Goal: Task Accomplishment & Management: Complete application form

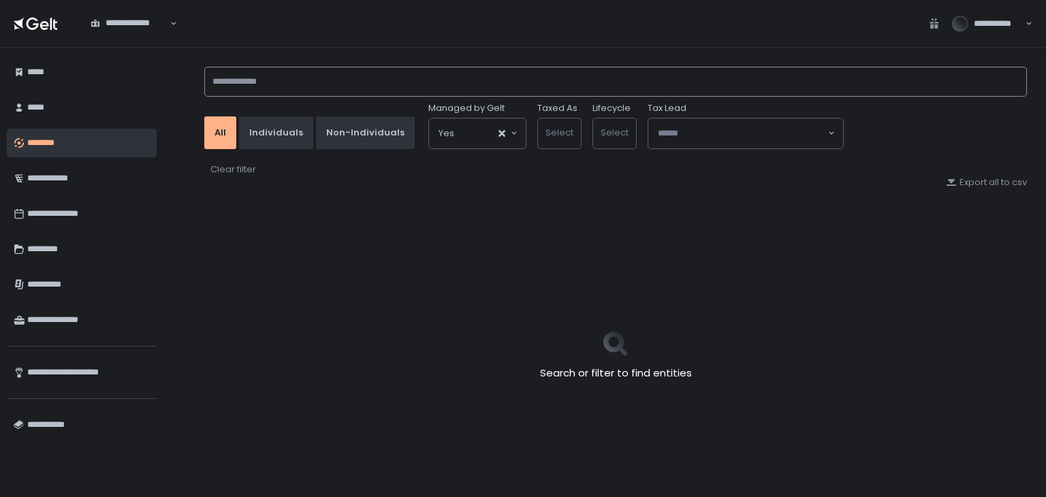
click at [361, 77] on input at bounding box center [615, 82] width 823 height 30
type input "********"
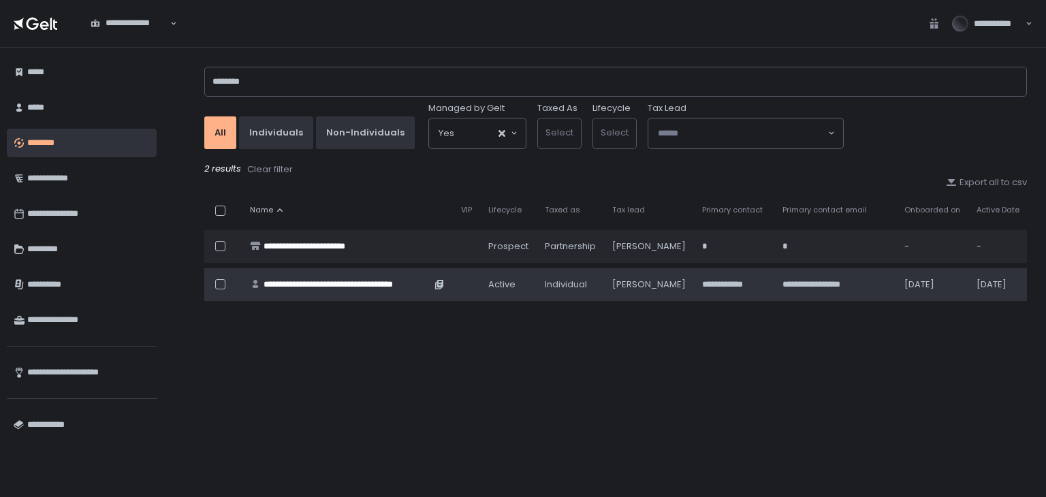
click at [335, 286] on div "**********" at bounding box center [348, 285] width 168 height 12
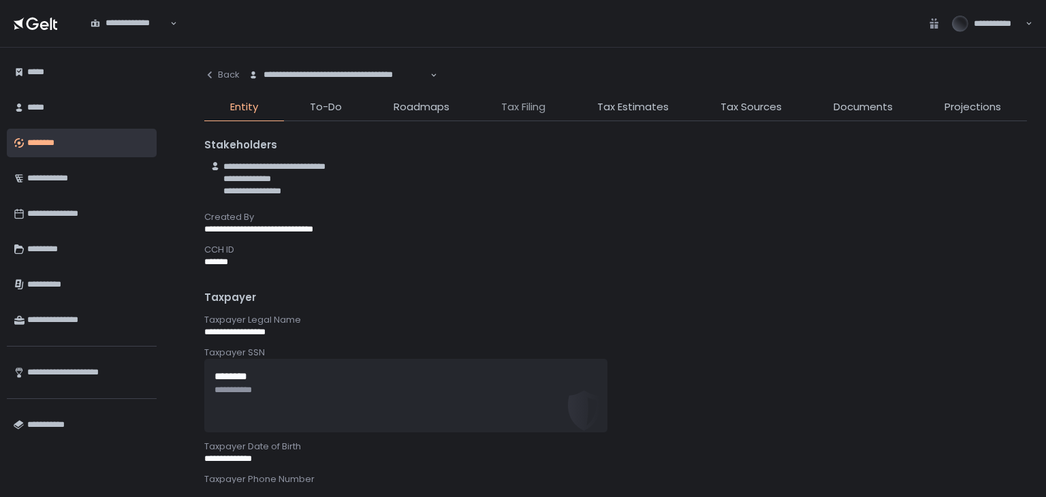
click at [520, 106] on span "Tax Filing" at bounding box center [523, 107] width 44 height 16
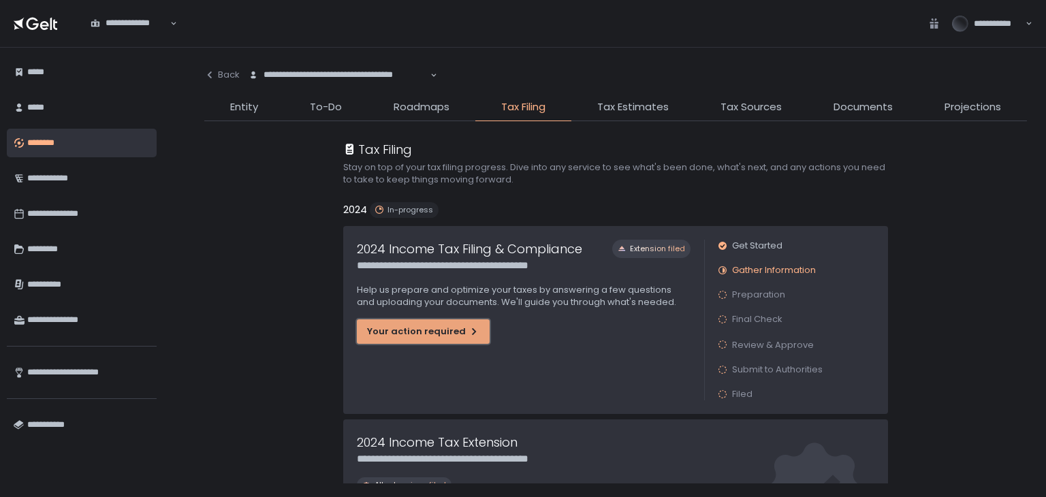
click at [421, 330] on div "Your action required" at bounding box center [423, 332] width 112 height 12
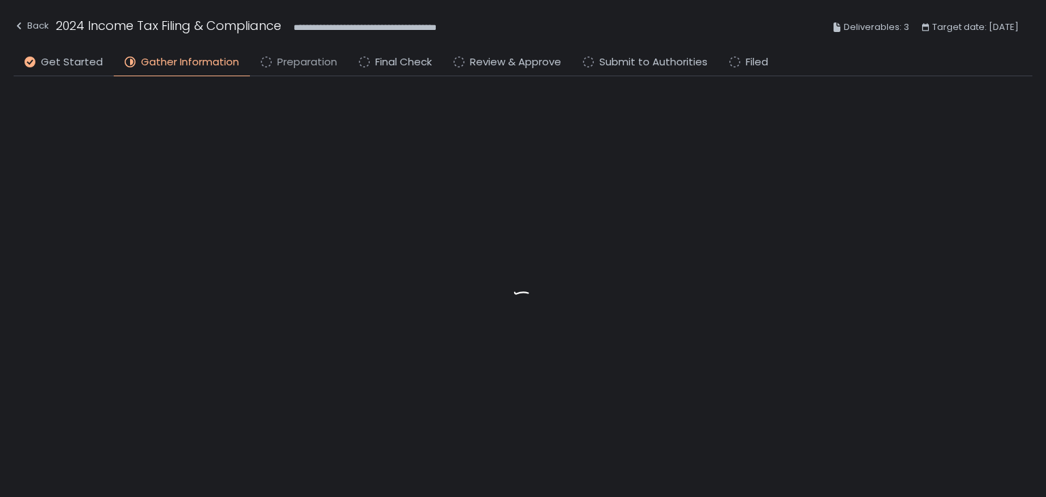
click at [315, 54] on span "Preparation" at bounding box center [307, 62] width 60 height 16
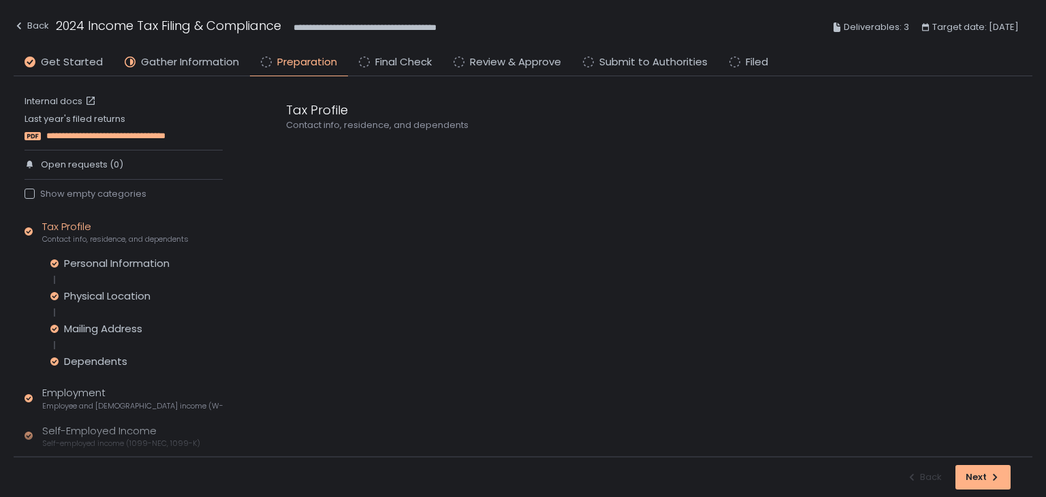
click at [62, 131] on span "**********" at bounding box center [126, 136] width 161 height 12
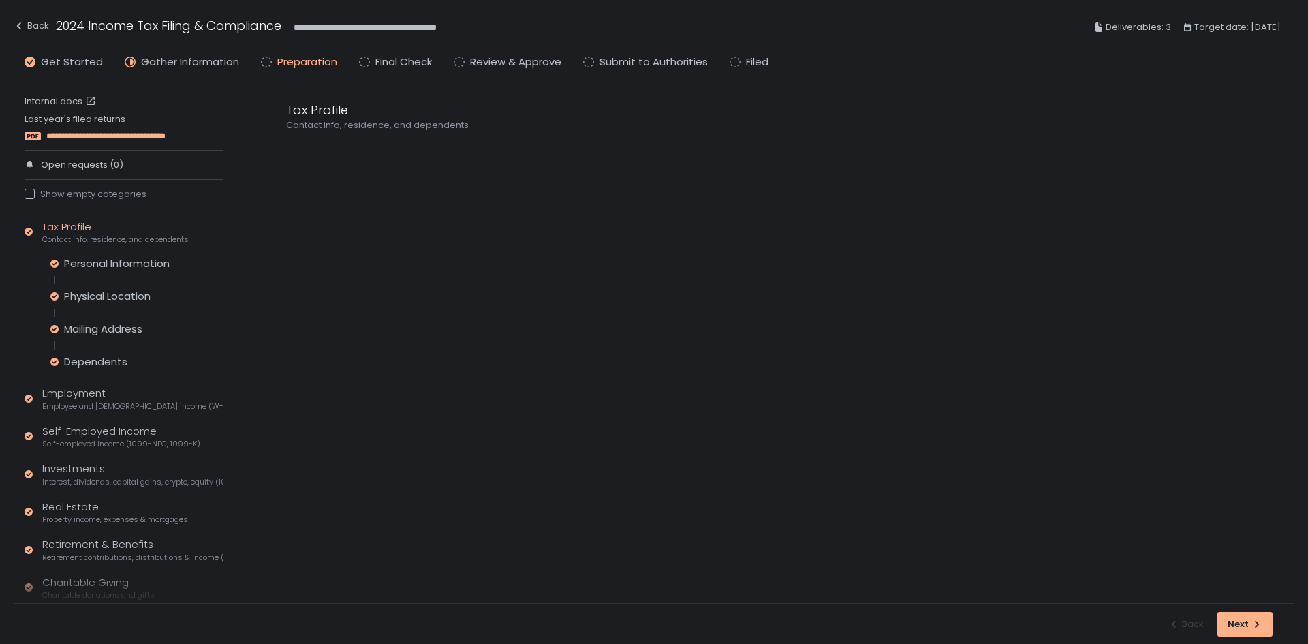
click at [92, 132] on span "**********" at bounding box center [126, 136] width 161 height 12
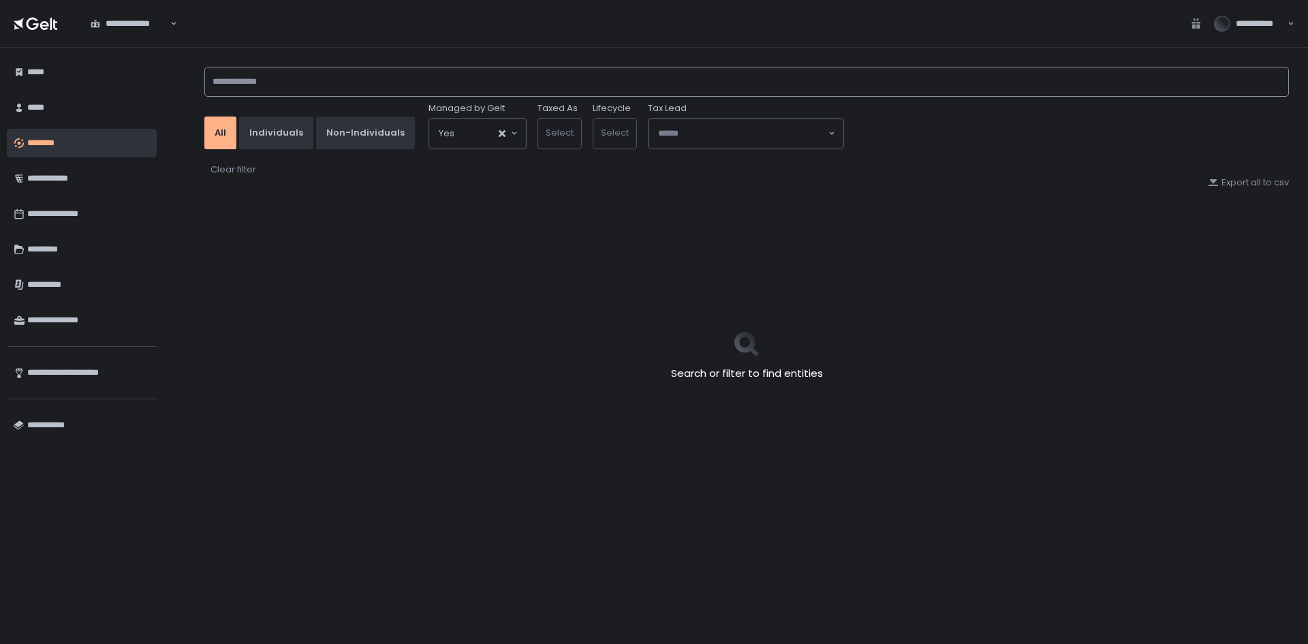
click at [323, 82] on input at bounding box center [746, 82] width 1084 height 30
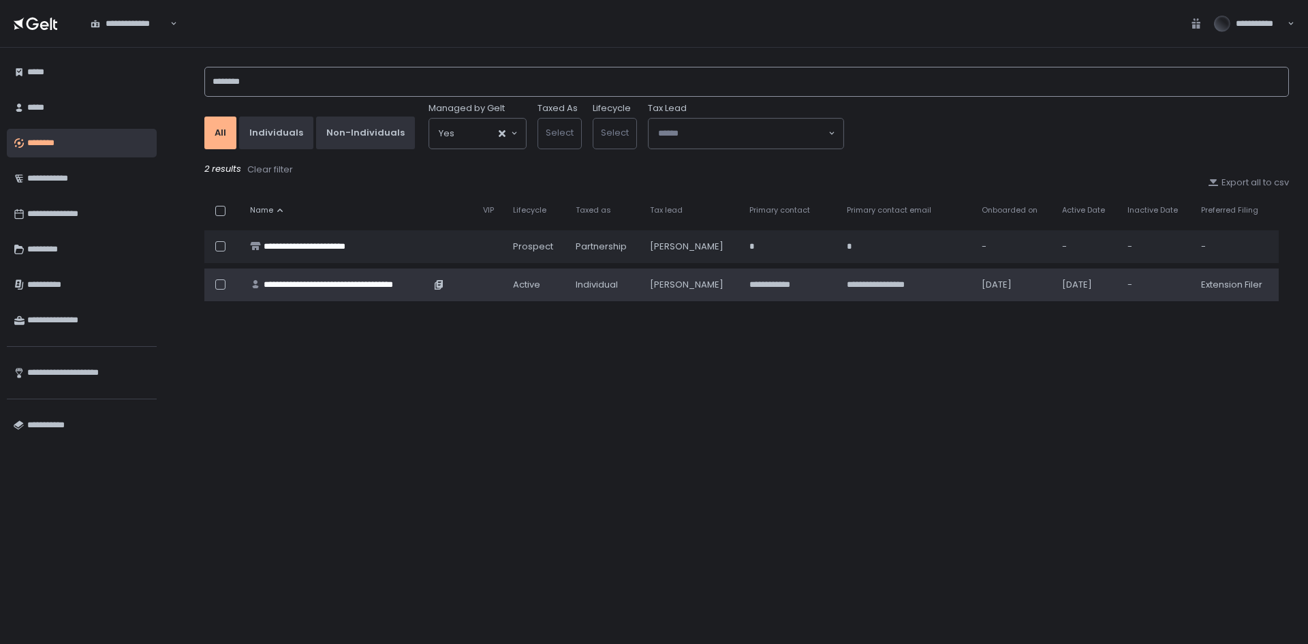
type input "********"
click at [311, 283] on div "**********" at bounding box center [347, 285] width 167 height 12
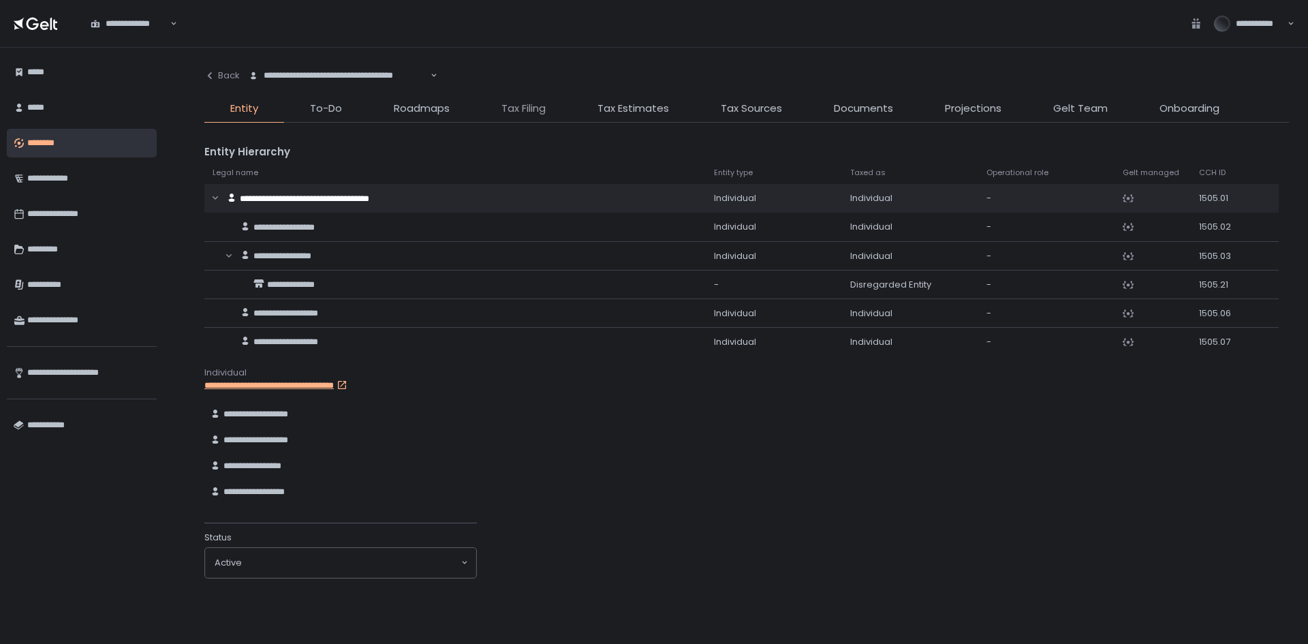
click at [537, 108] on span "Tax Filing" at bounding box center [523, 109] width 44 height 16
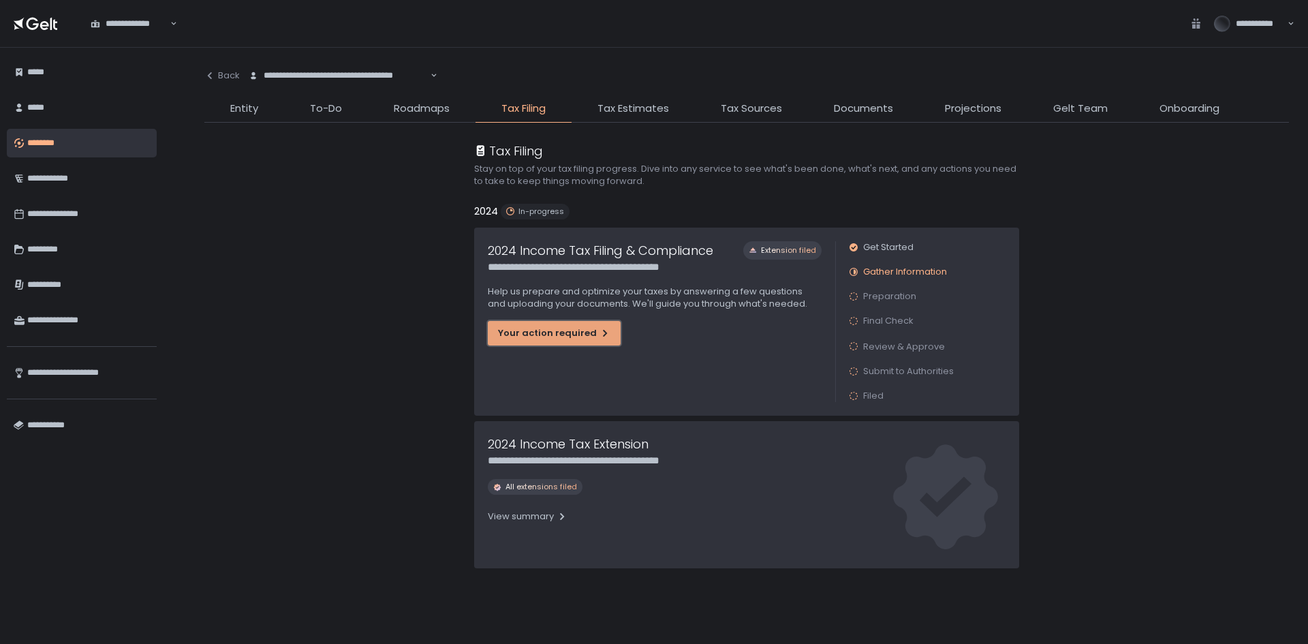
click at [557, 329] on div "Your action required" at bounding box center [554, 333] width 112 height 12
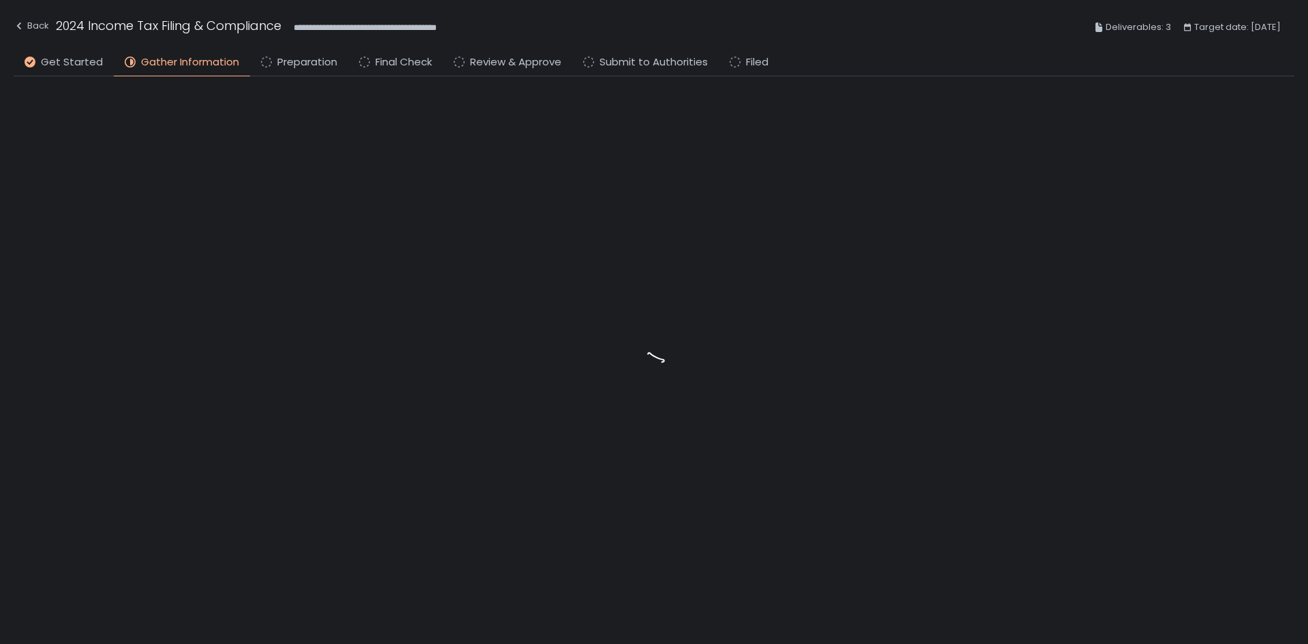
click at [289, 71] on li "Preparation" at bounding box center [299, 65] width 98 height 22
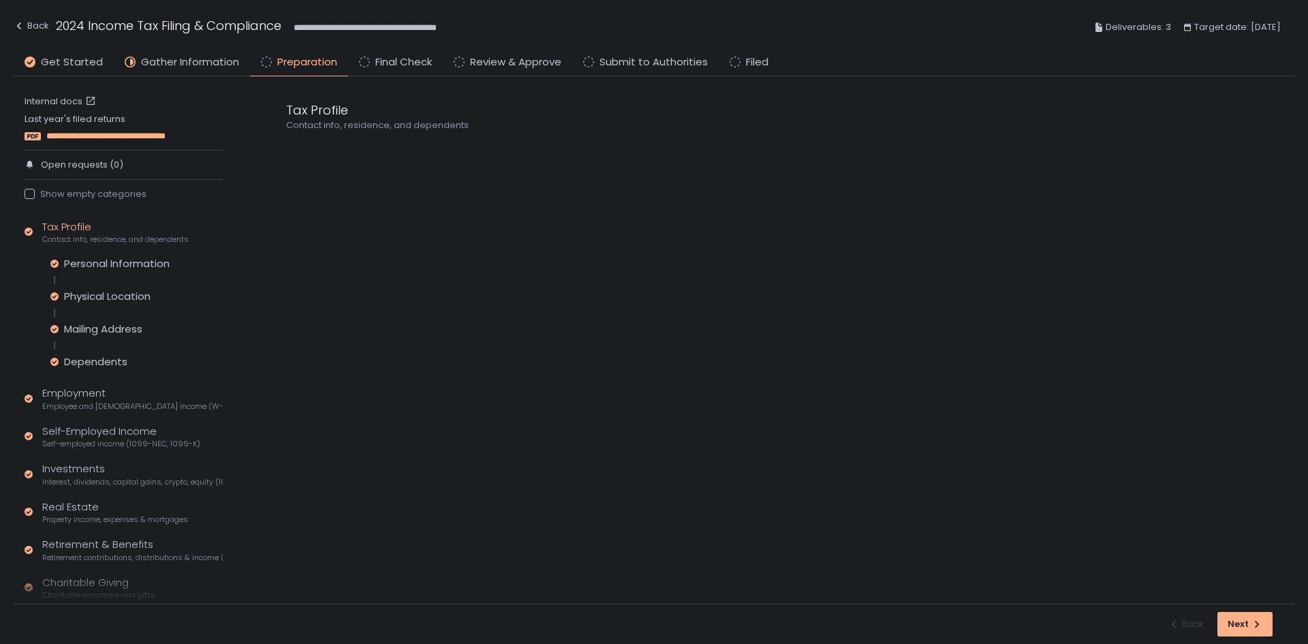
click at [107, 134] on span "**********" at bounding box center [126, 136] width 161 height 12
click at [71, 97] on link "Internal docs" at bounding box center [62, 101] width 74 height 12
click at [116, 446] on span "Self-employed income (1099-NEC, 1099-K)" at bounding box center [121, 444] width 158 height 10
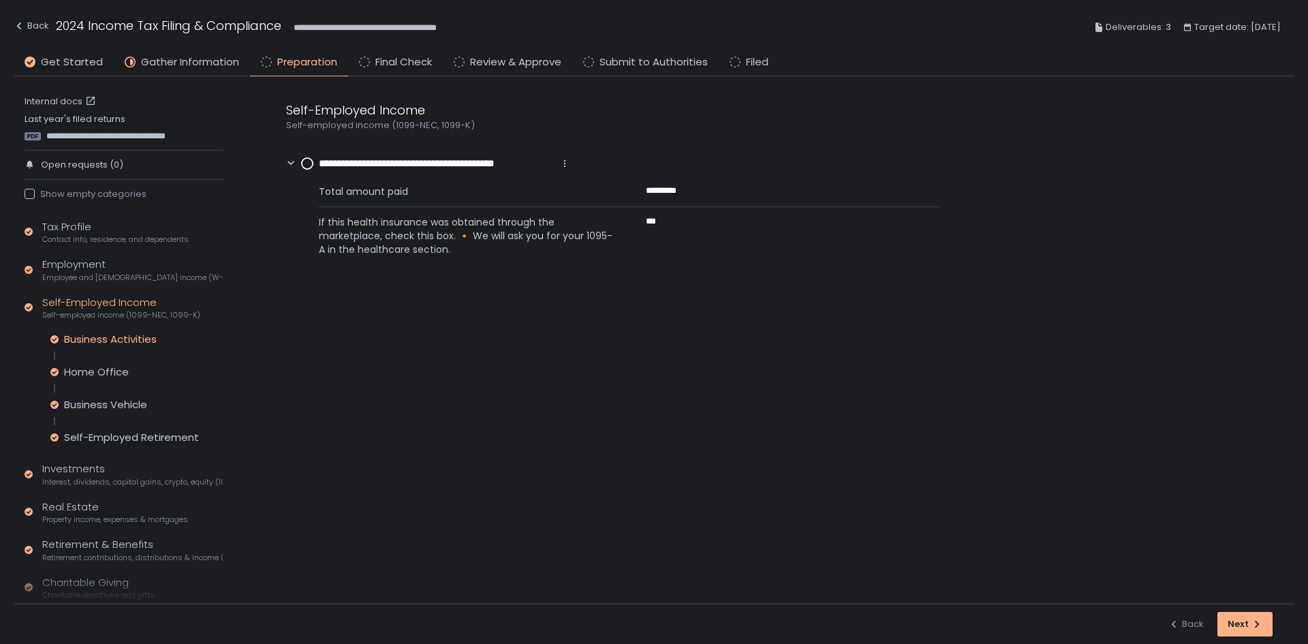
click at [114, 341] on div "Business Activities" at bounding box center [110, 339] width 93 height 14
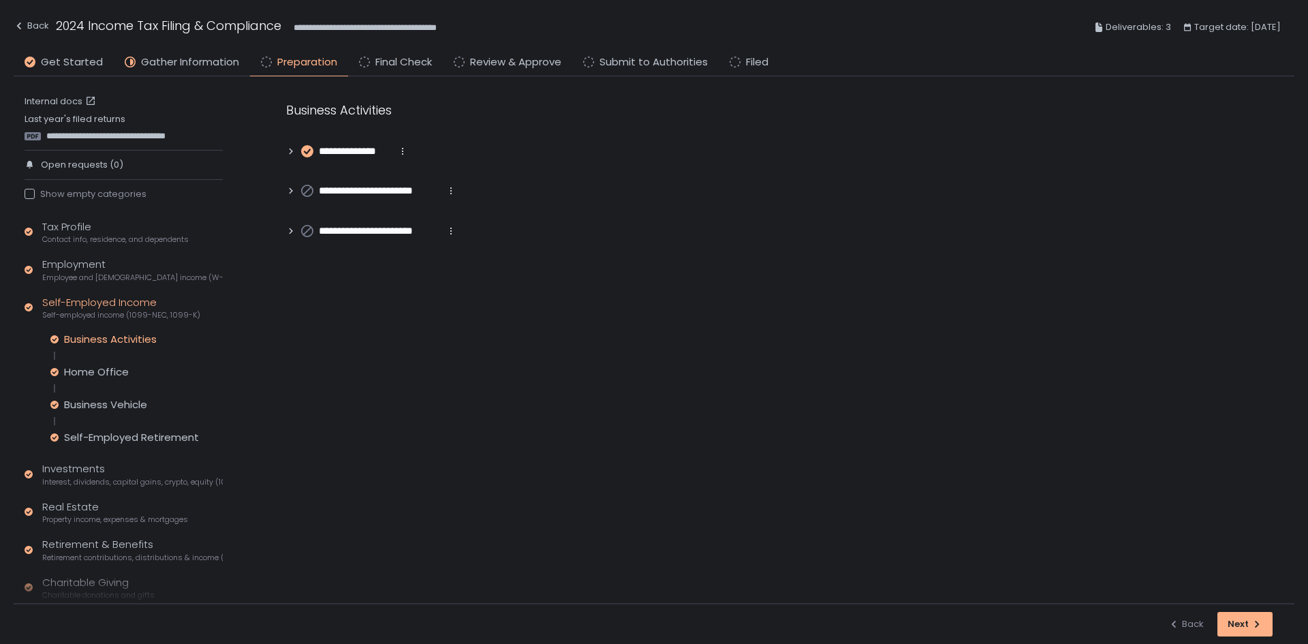
click at [108, 428] on div "Business Activities Home Office Business Vehicle Self-Employed Retirement" at bounding box center [136, 388] width 172 height 112
click at [114, 437] on div "Self-Employed Retirement" at bounding box center [131, 437] width 135 height 14
click at [116, 395] on div "Business Activities Home Office Business Vehicle Self-Employed Retirement" at bounding box center [136, 388] width 172 height 112
click at [115, 401] on div "Business Vehicle" at bounding box center [105, 405] width 83 height 14
click at [110, 377] on div "Home Office" at bounding box center [96, 372] width 65 height 14
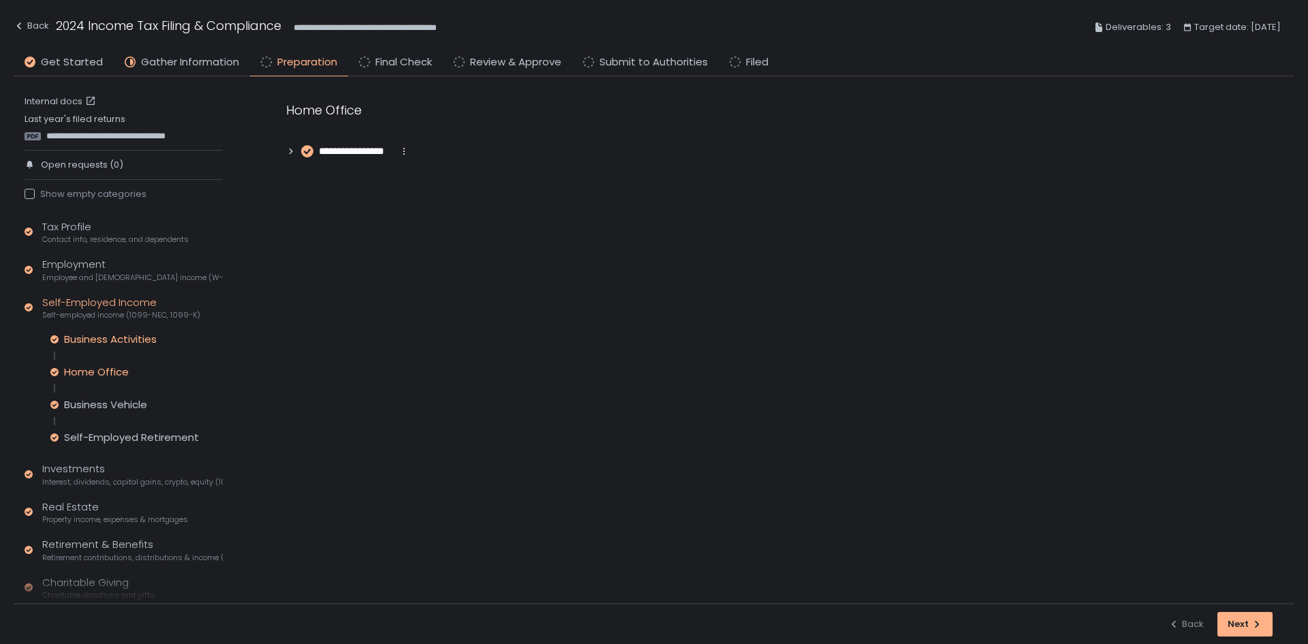
click at [116, 340] on div "Business Activities" at bounding box center [110, 339] width 93 height 14
click at [116, 273] on span "Employee and [DEMOGRAPHIC_DATA] income (W-2s)" at bounding box center [132, 277] width 181 height 10
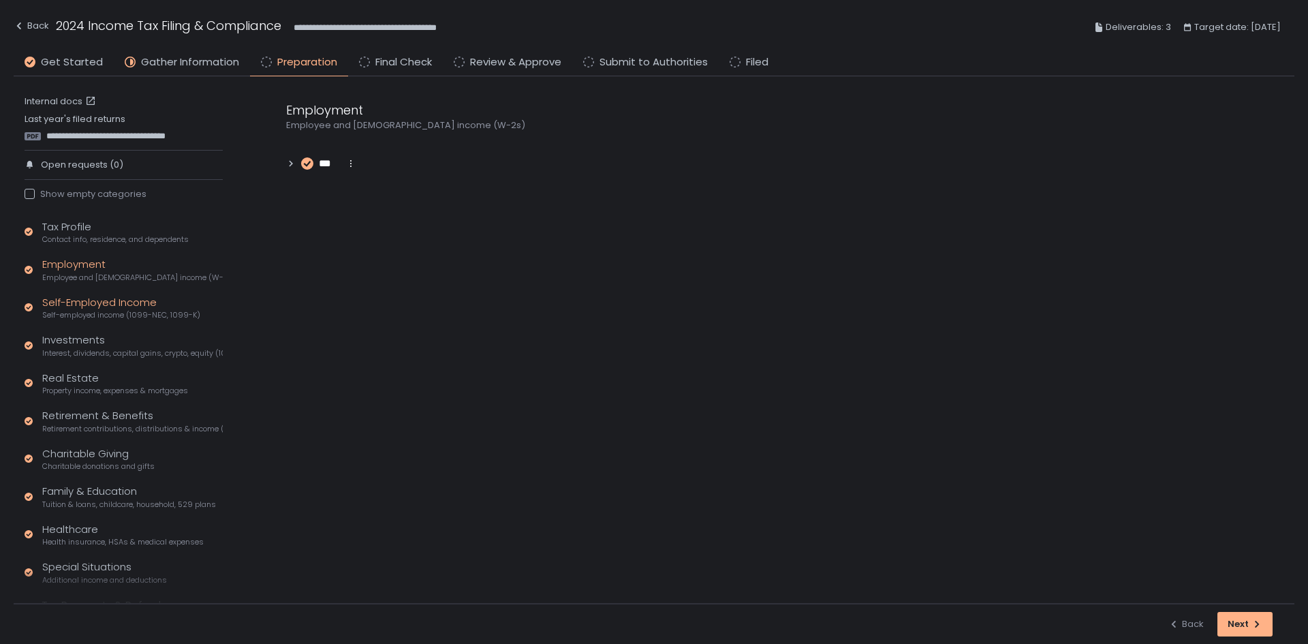
click at [148, 304] on div "Self-Employed Income Self-employed income (1099-NEC, 1099-K)" at bounding box center [121, 308] width 158 height 26
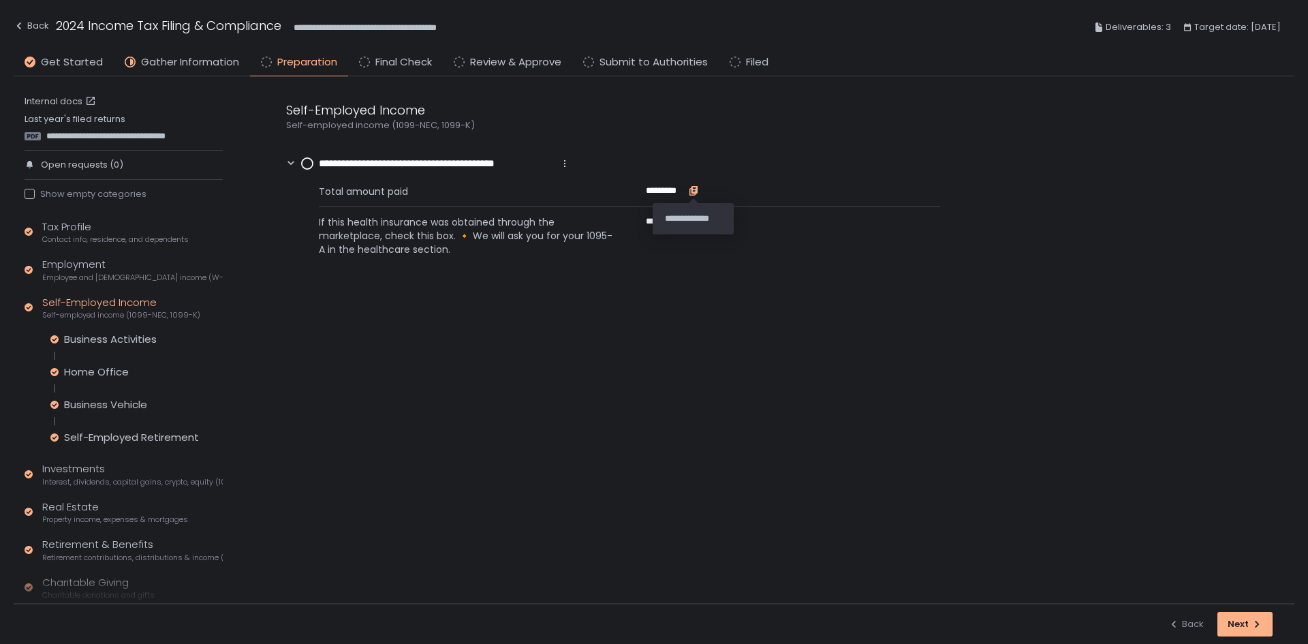
click at [695, 192] on icon "button" at bounding box center [694, 189] width 6 height 7
click at [309, 163] on circle at bounding box center [307, 163] width 11 height 11
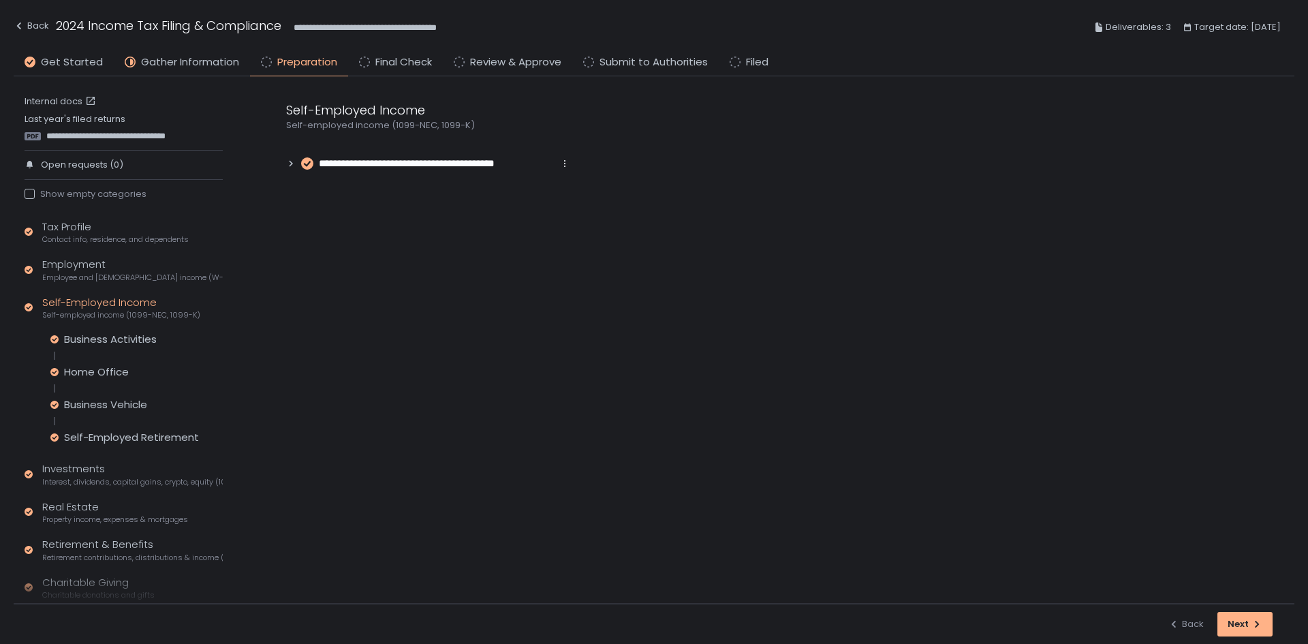
click at [289, 163] on icon at bounding box center [291, 164] width 10 height 10
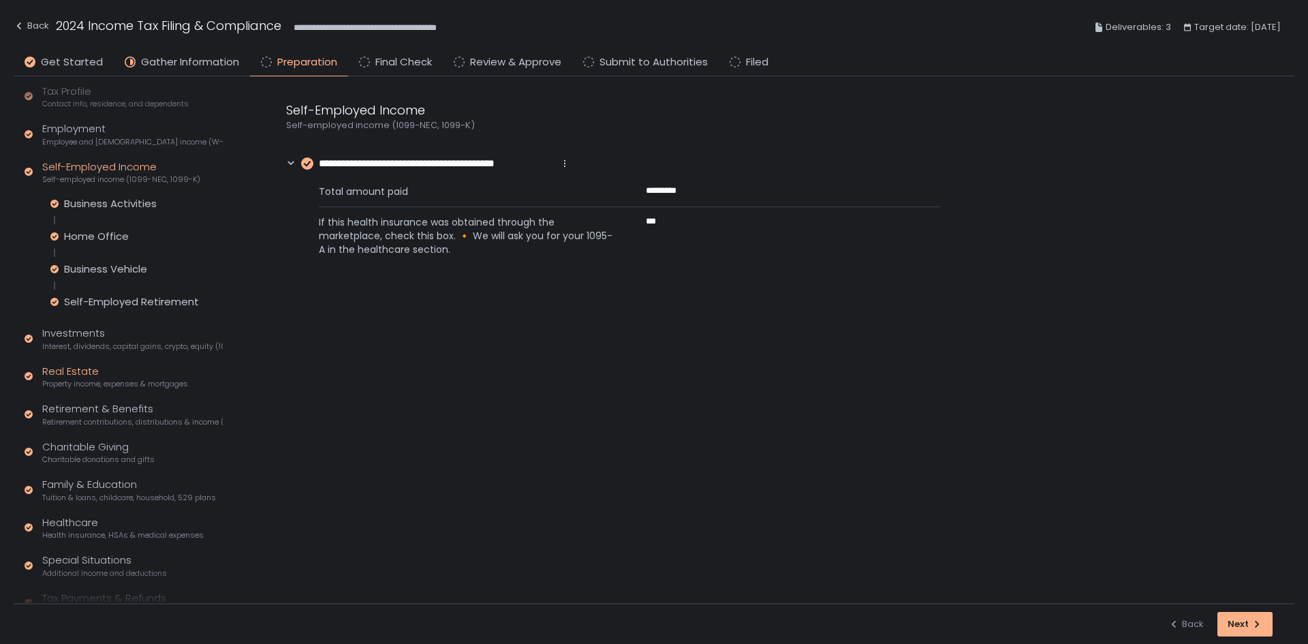
scroll to position [136, 0]
click at [79, 328] on div "Investments Interest, dividends, capital gains, crypto, equity (1099s, K-1s)" at bounding box center [132, 338] width 181 height 26
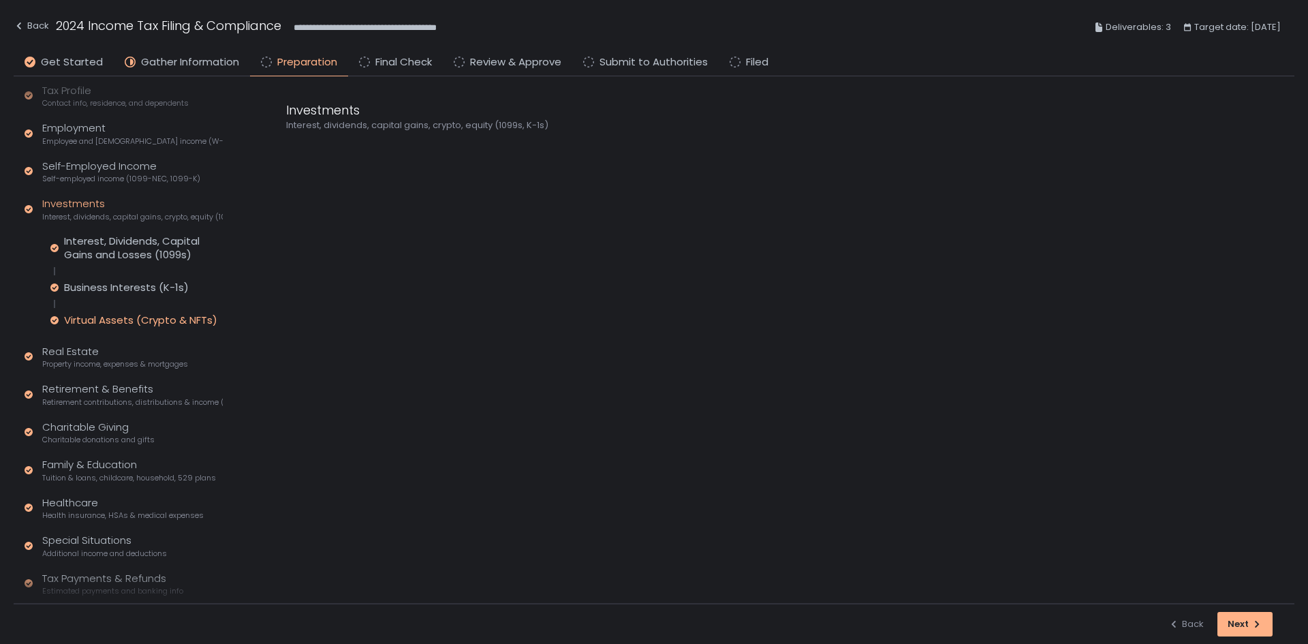
click at [110, 314] on div "Virtual Assets (Crypto & NFTs)" at bounding box center [140, 320] width 153 height 14
click at [289, 154] on icon at bounding box center [291, 151] width 10 height 10
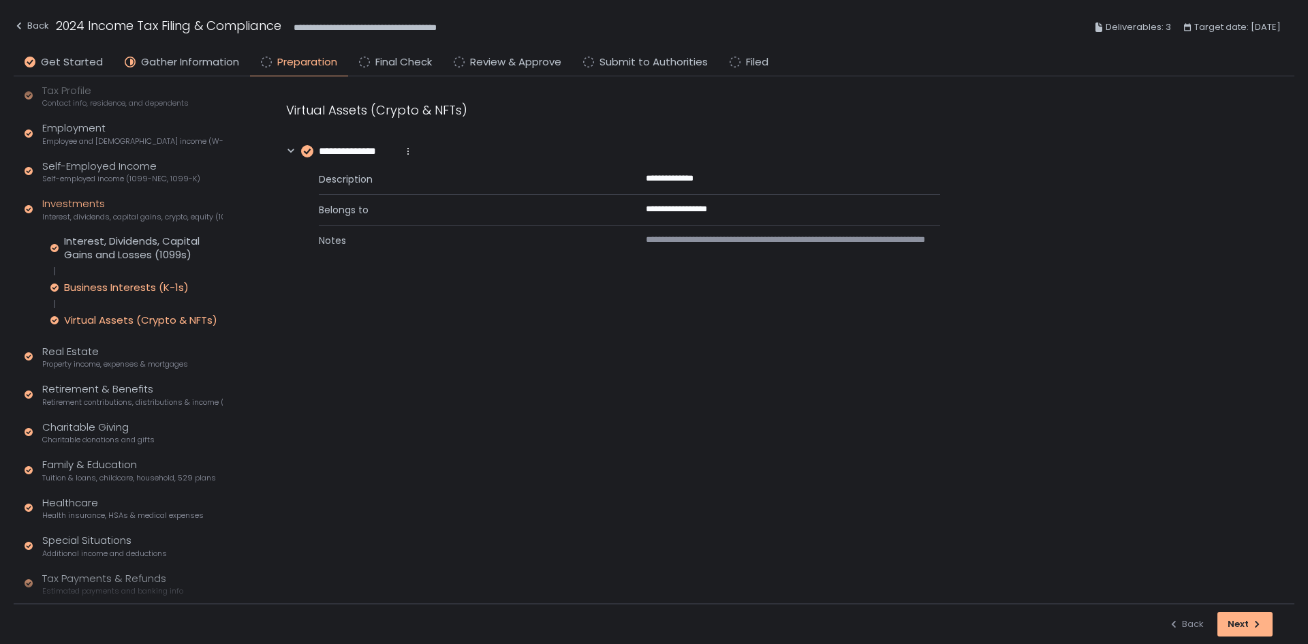
click at [89, 287] on div "Business Interests (K-1s)" at bounding box center [126, 288] width 125 height 14
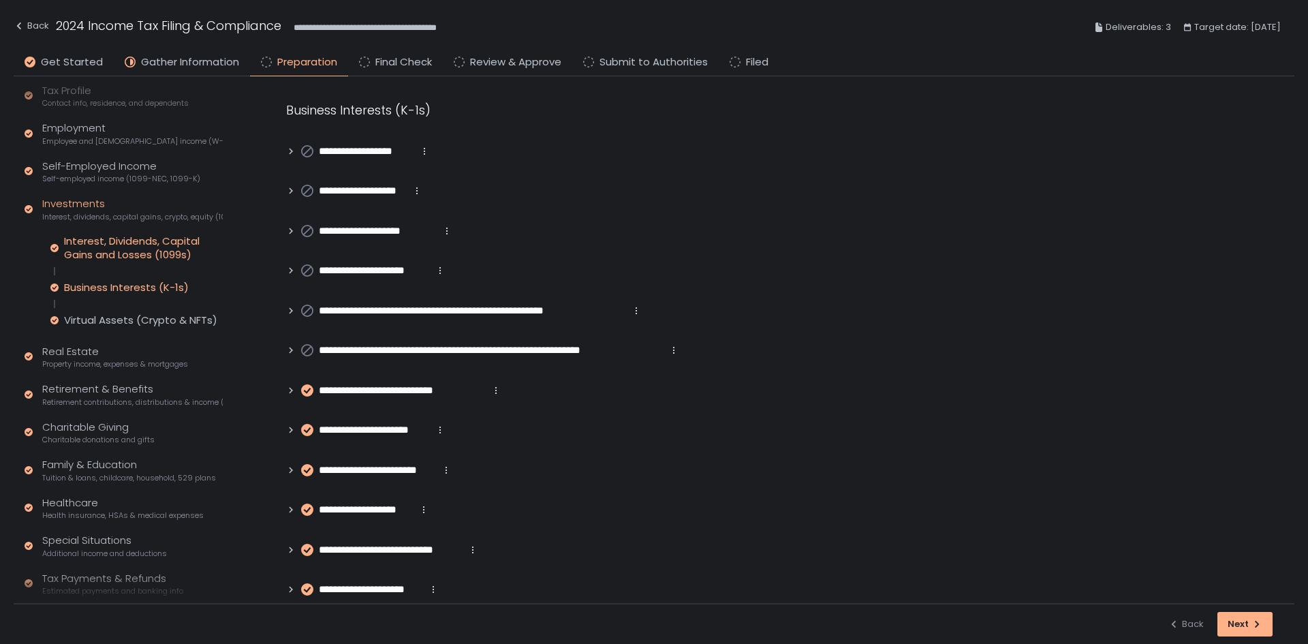
click at [108, 250] on div "Interest, Dividends, Capital Gains and Losses (1099s)" at bounding box center [143, 247] width 159 height 27
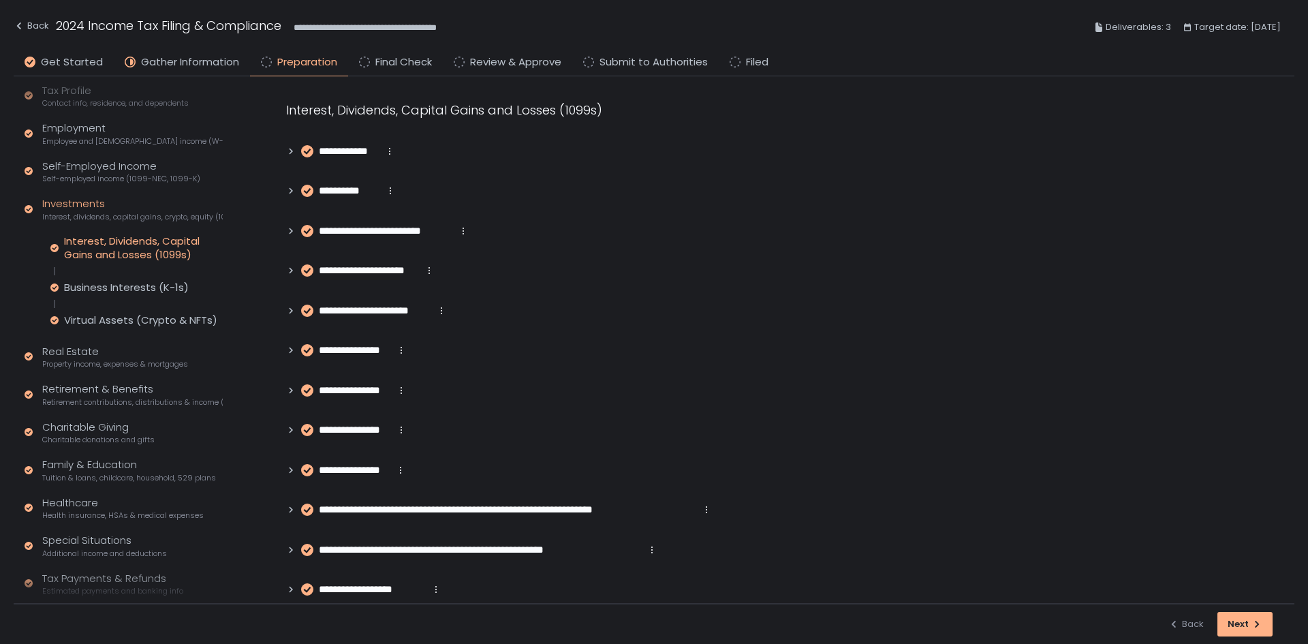
click at [289, 233] on icon at bounding box center [290, 231] width 3 height 6
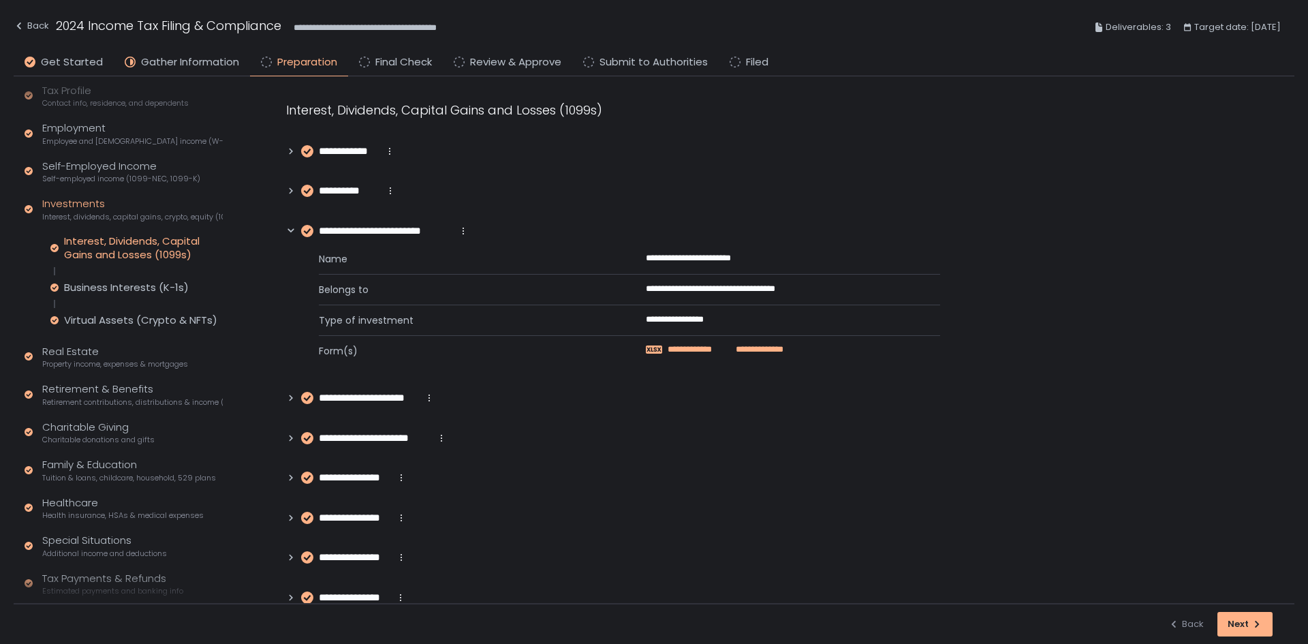
click at [731, 350] on span "**********" at bounding box center [700, 349] width 65 height 12
click at [93, 354] on div "Real Estate Property income, expenses & mortgages" at bounding box center [115, 357] width 146 height 26
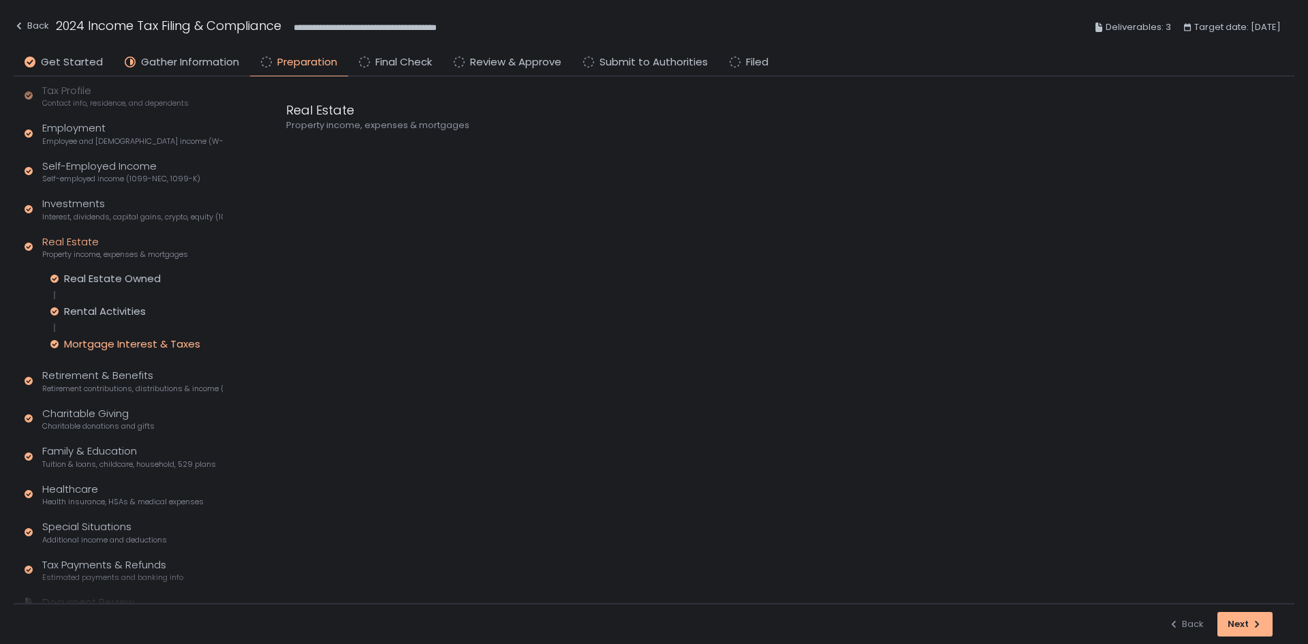
click at [95, 346] on div "Mortgage Interest & Taxes" at bounding box center [132, 344] width 136 height 14
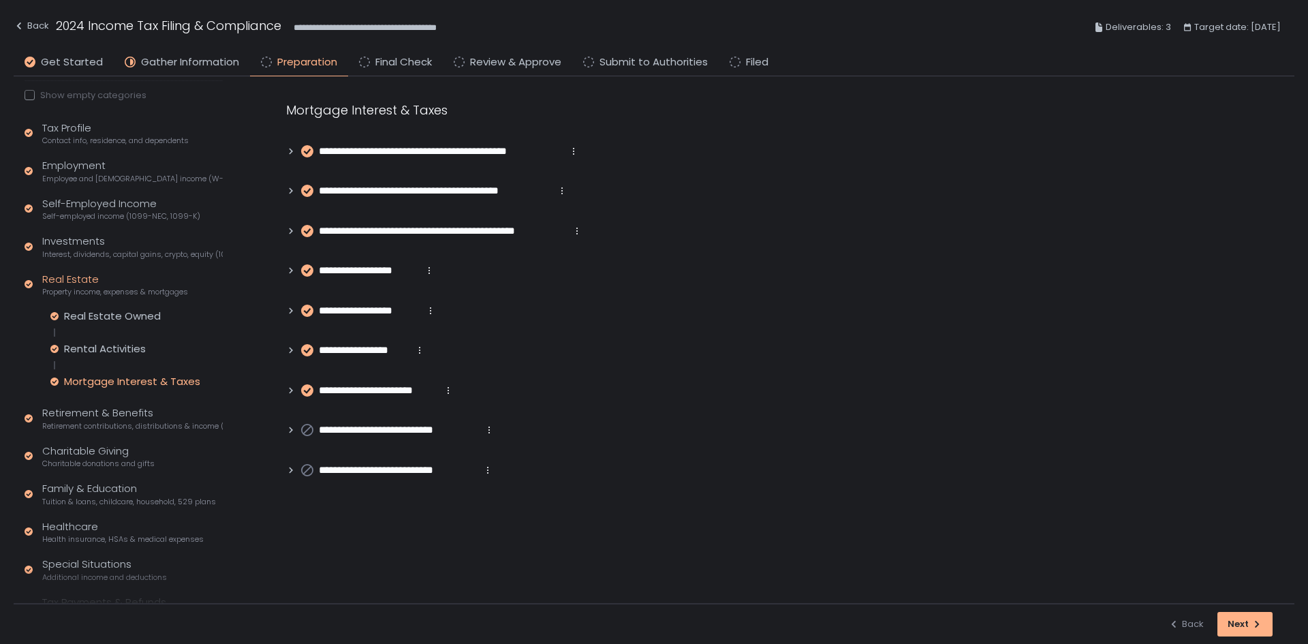
scroll to position [68, 0]
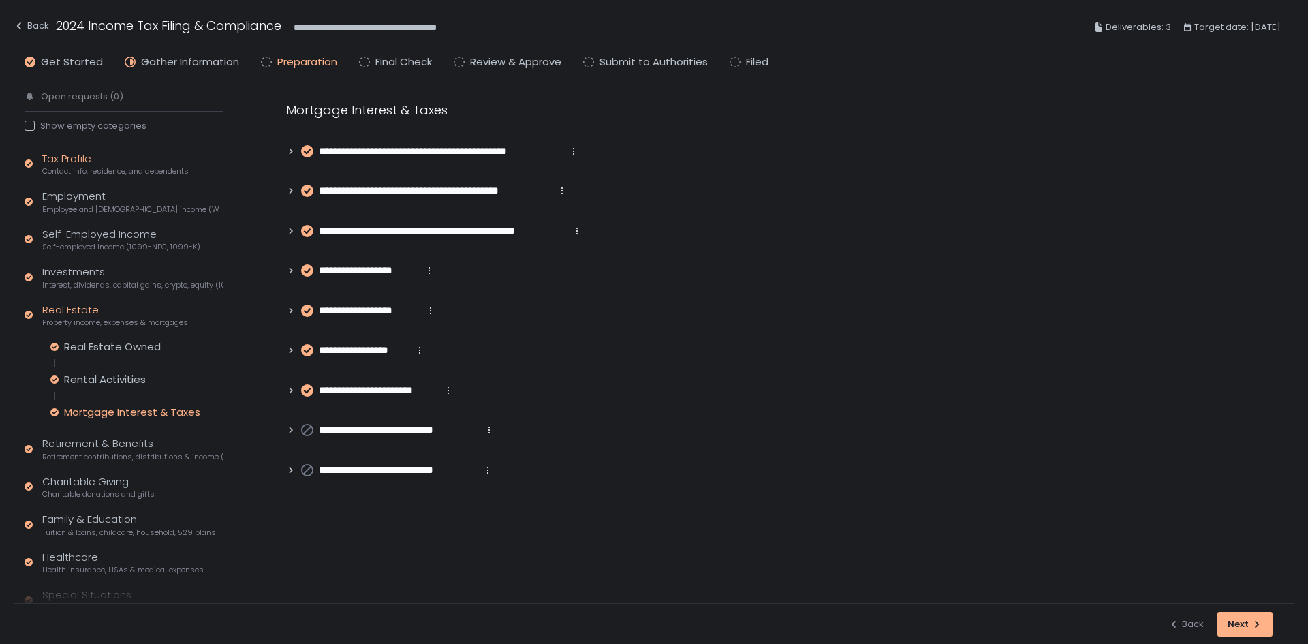
click at [91, 162] on div "Tax Profile Contact info, residence, and dependents" at bounding box center [115, 164] width 146 height 26
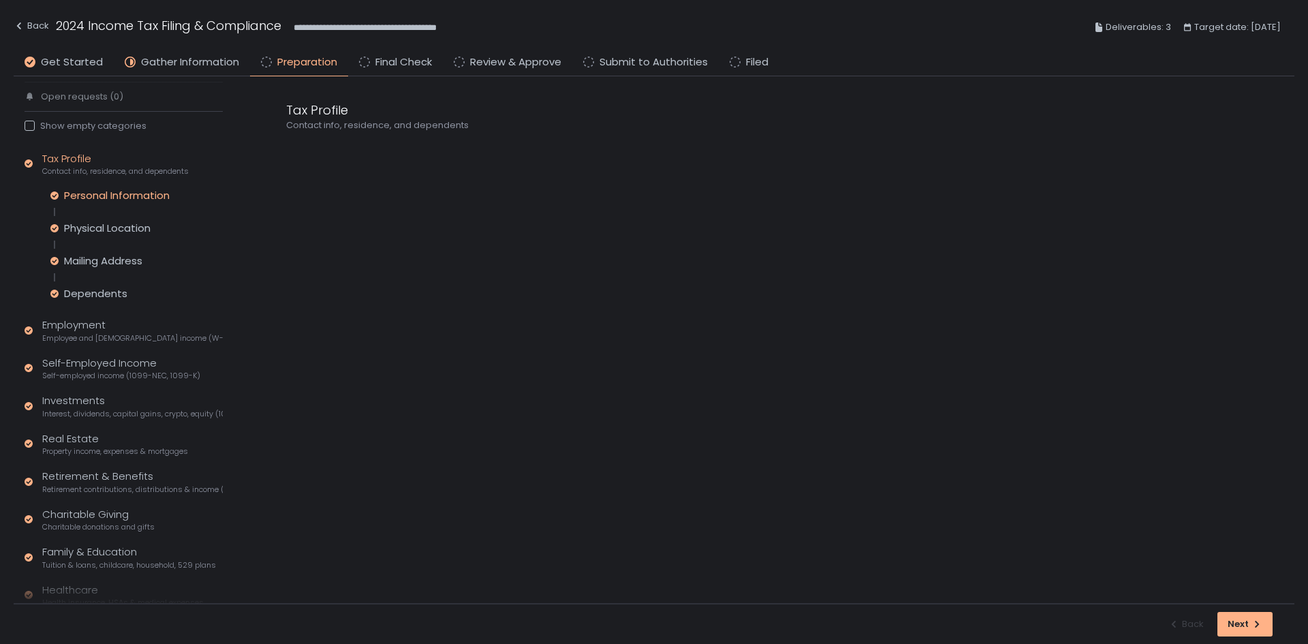
click at [104, 196] on div "Personal Information" at bounding box center [117, 196] width 106 height 14
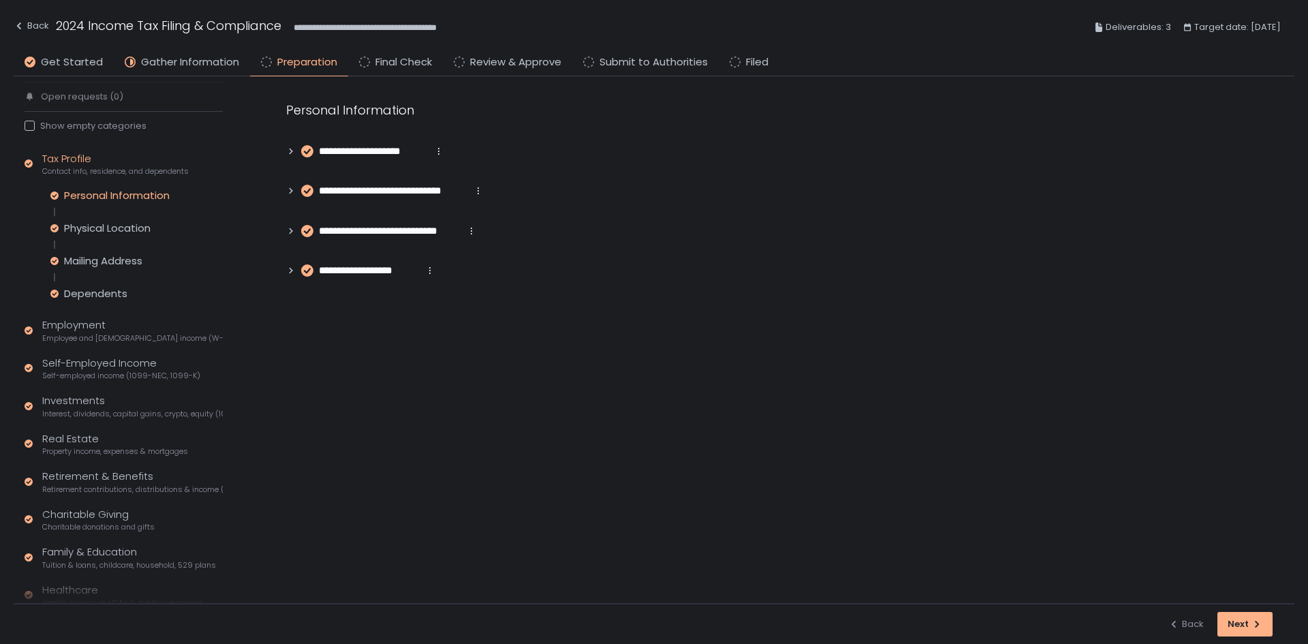
click at [291, 147] on icon at bounding box center [291, 151] width 10 height 10
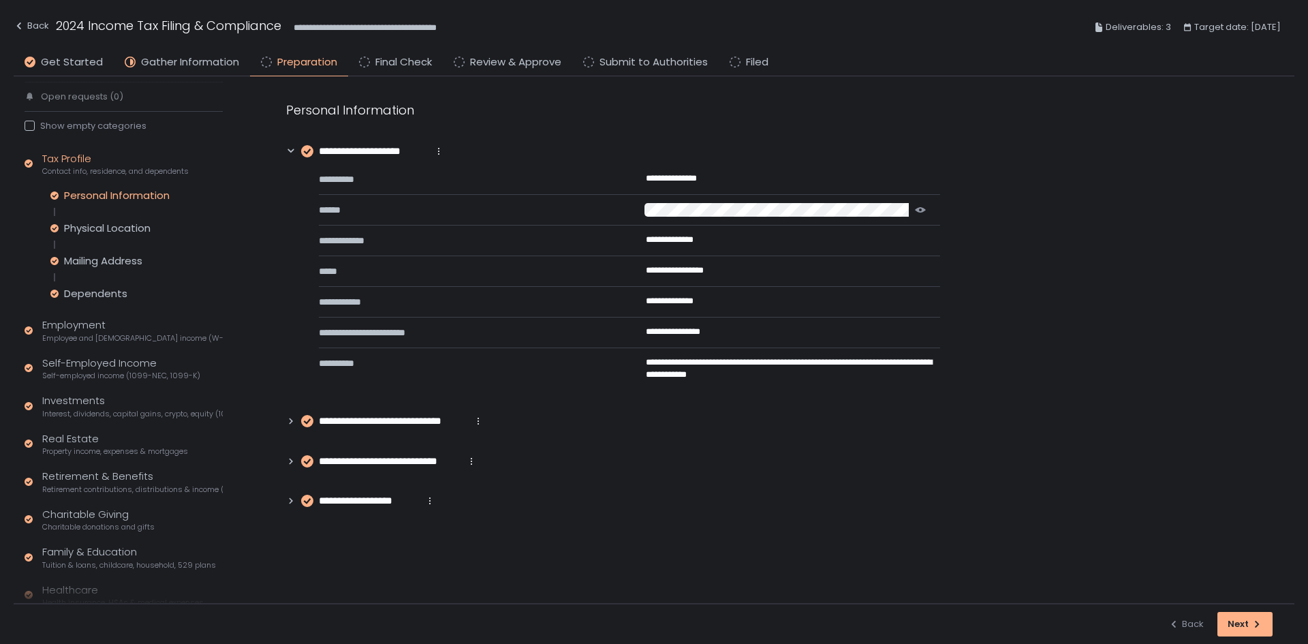
click at [289, 420] on icon at bounding box center [291, 421] width 10 height 10
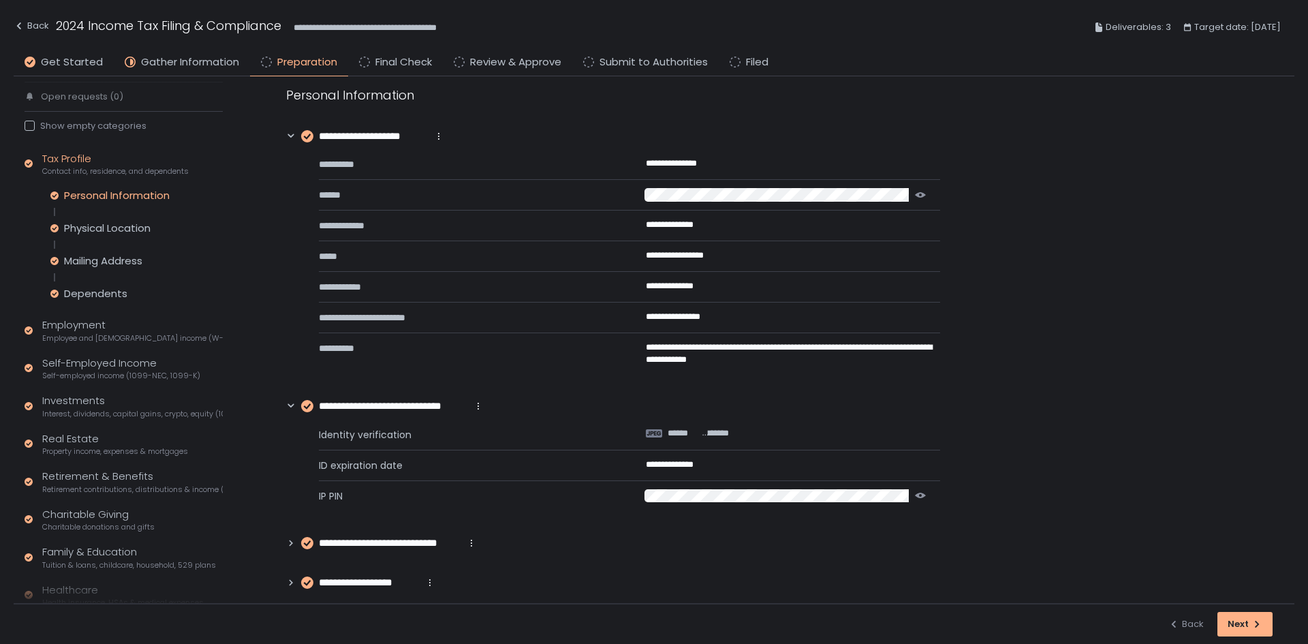
scroll to position [27, 0]
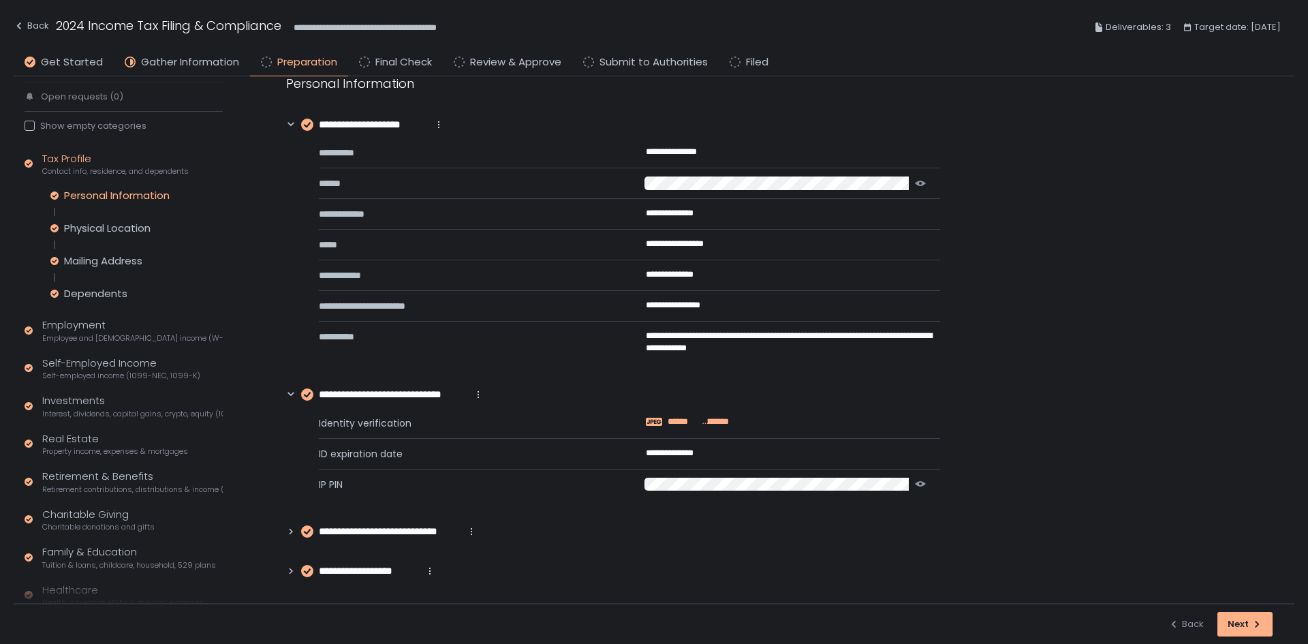
click at [708, 421] on span "********" at bounding box center [715, 422] width 27 height 12
click at [287, 531] on icon at bounding box center [291, 532] width 10 height 10
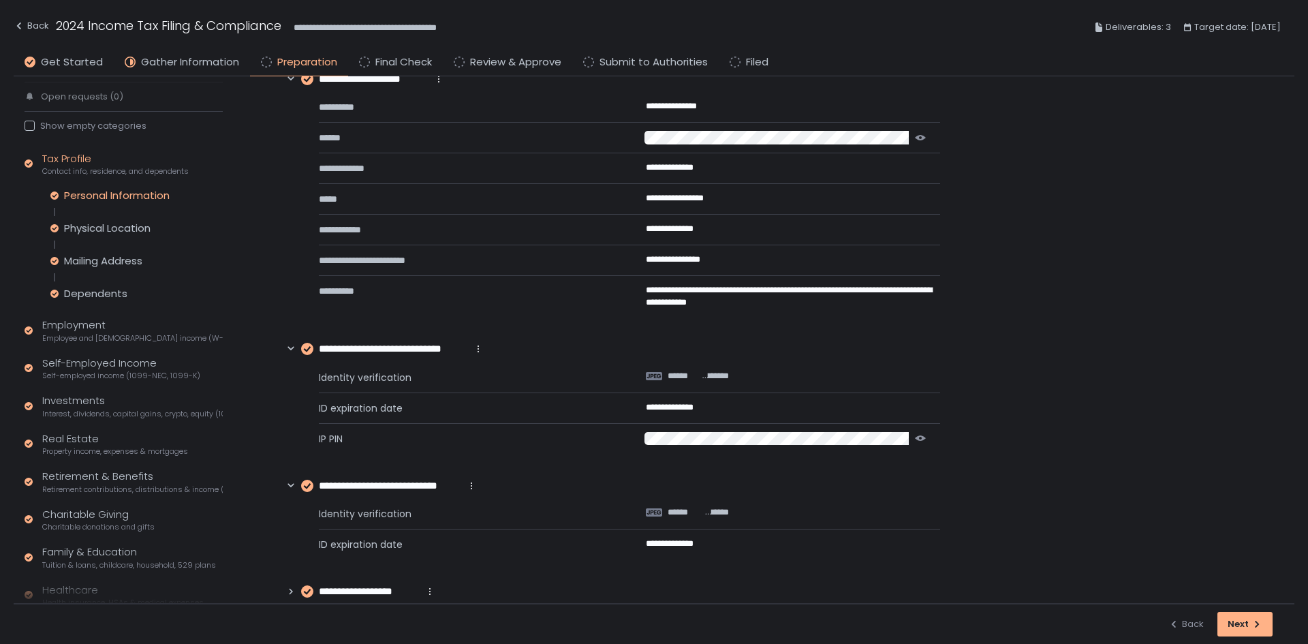
scroll to position [93, 0]
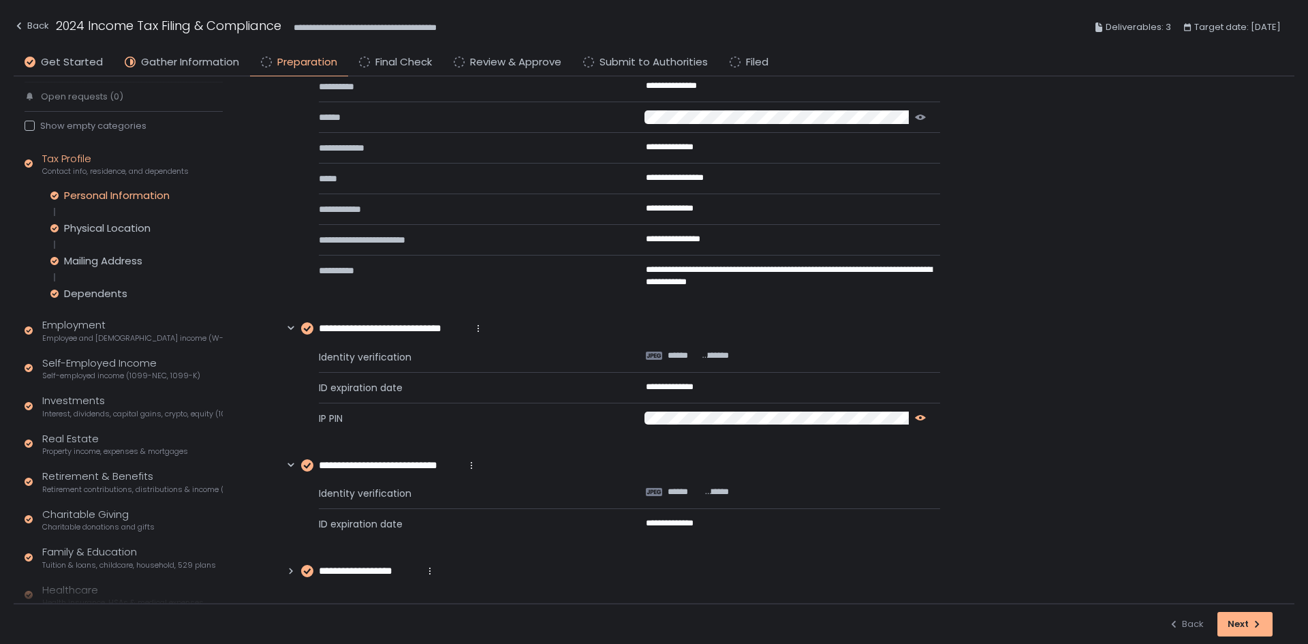
click at [917, 416] on icon "button" at bounding box center [920, 417] width 11 height 11
click at [294, 571] on icon at bounding box center [291, 571] width 10 height 10
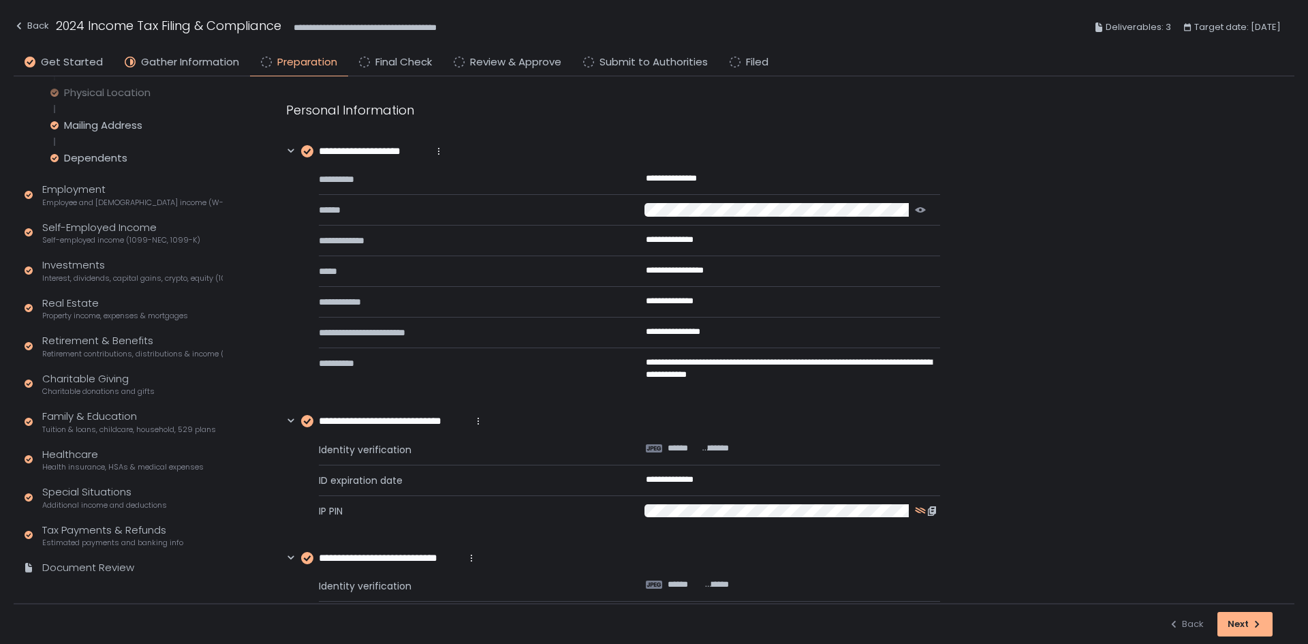
scroll to position [219, 0]
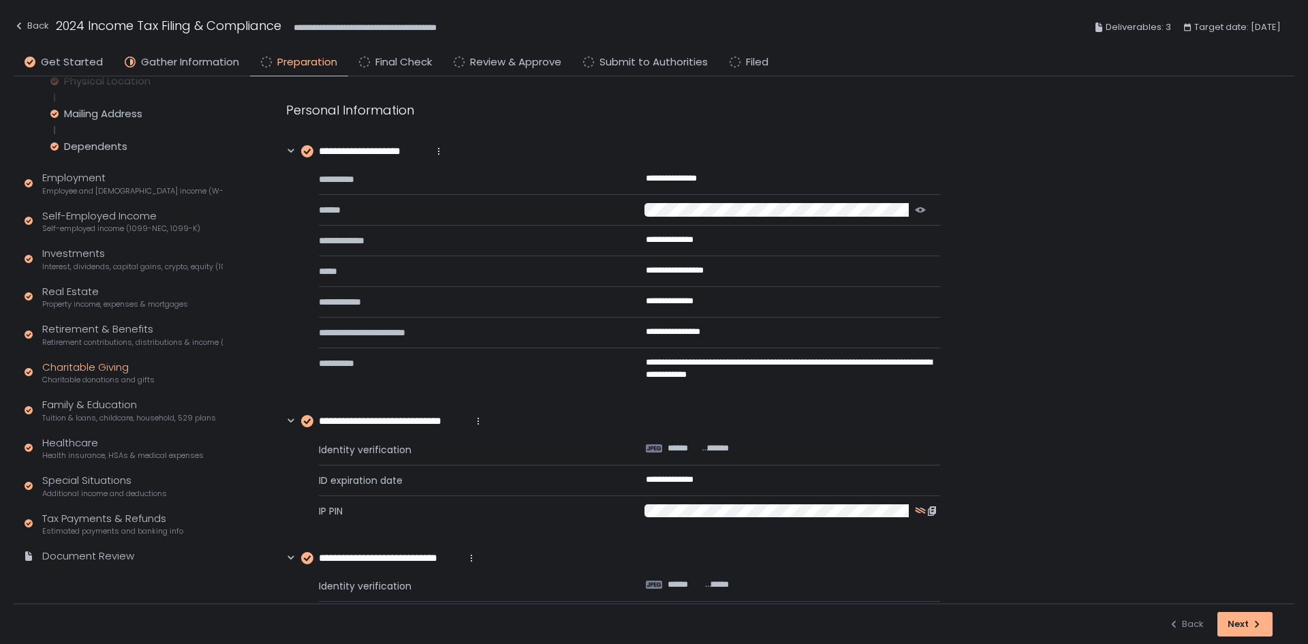
click at [93, 364] on div "Charitable Giving Charitable donations and gifts" at bounding box center [98, 373] width 112 height 26
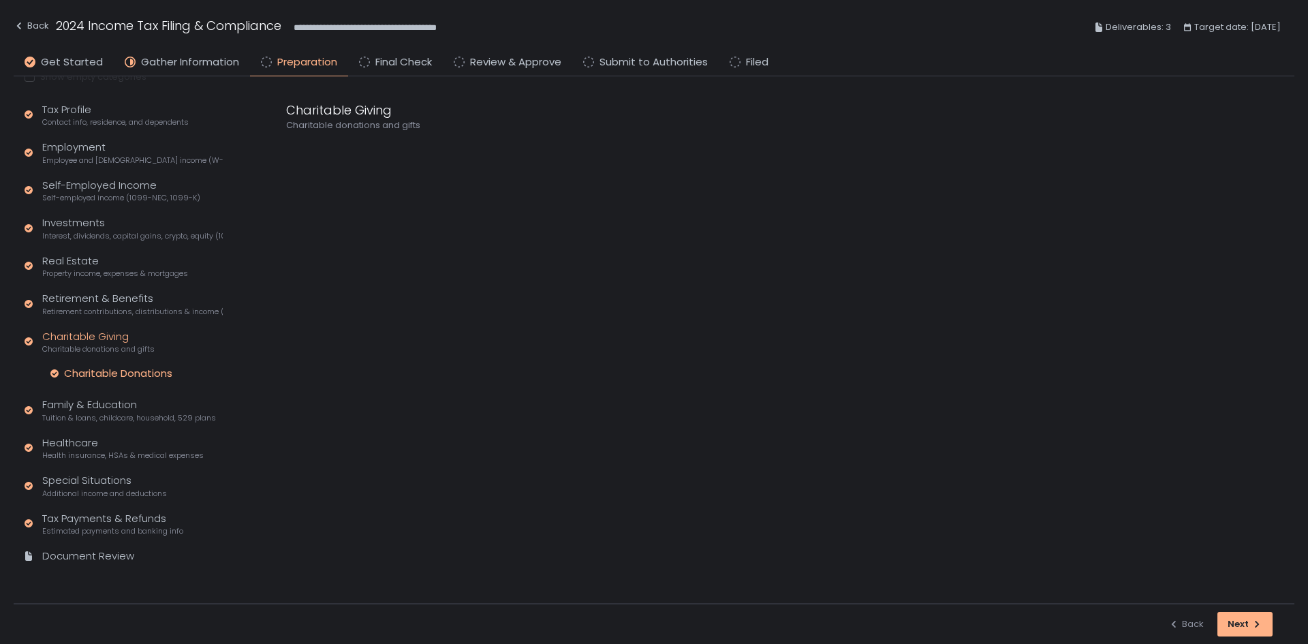
scroll to position [90, 0]
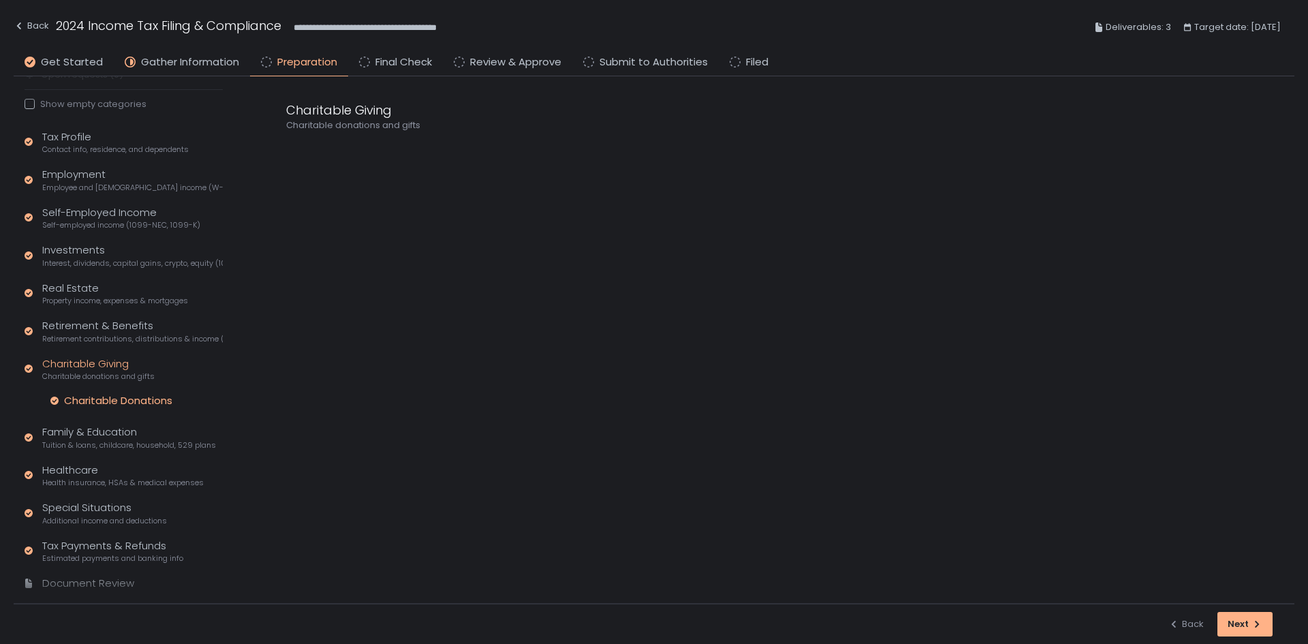
click at [99, 397] on div "Charitable Donations" at bounding box center [118, 401] width 108 height 14
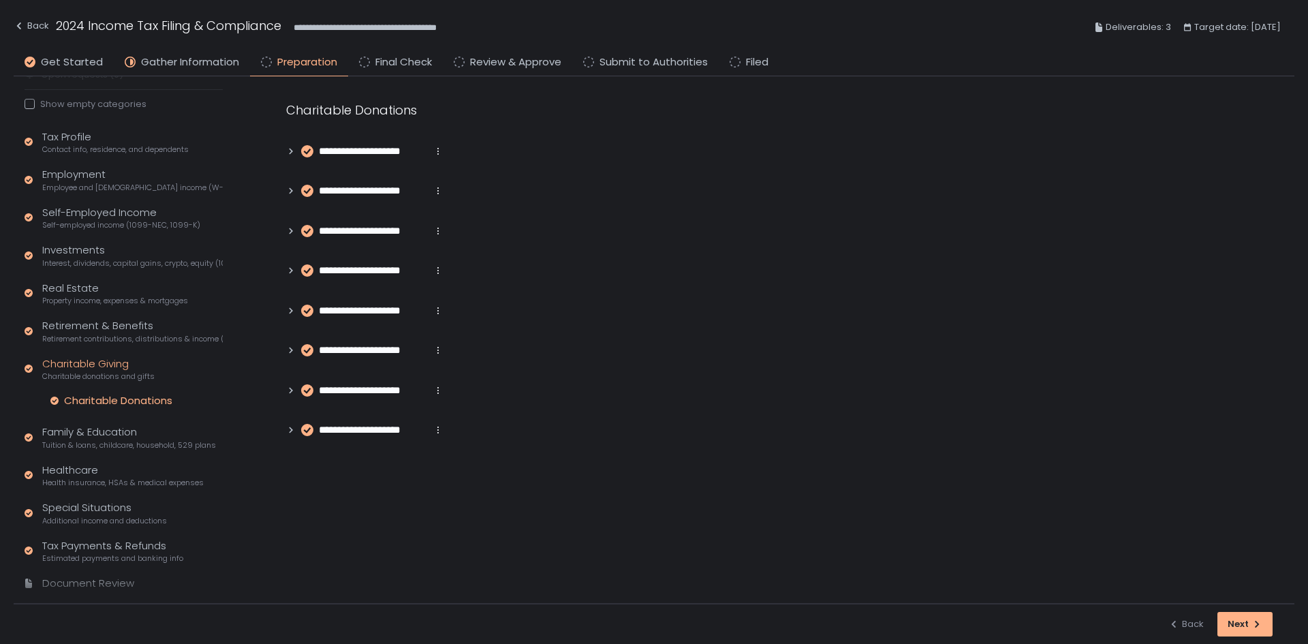
click at [287, 428] on icon at bounding box center [291, 430] width 10 height 10
click at [717, 448] on div "**********" at bounding box center [629, 455] width 621 height 35
click at [717, 456] on span "**********" at bounding box center [709, 457] width 82 height 12
